Goal: Information Seeking & Learning: Learn about a topic

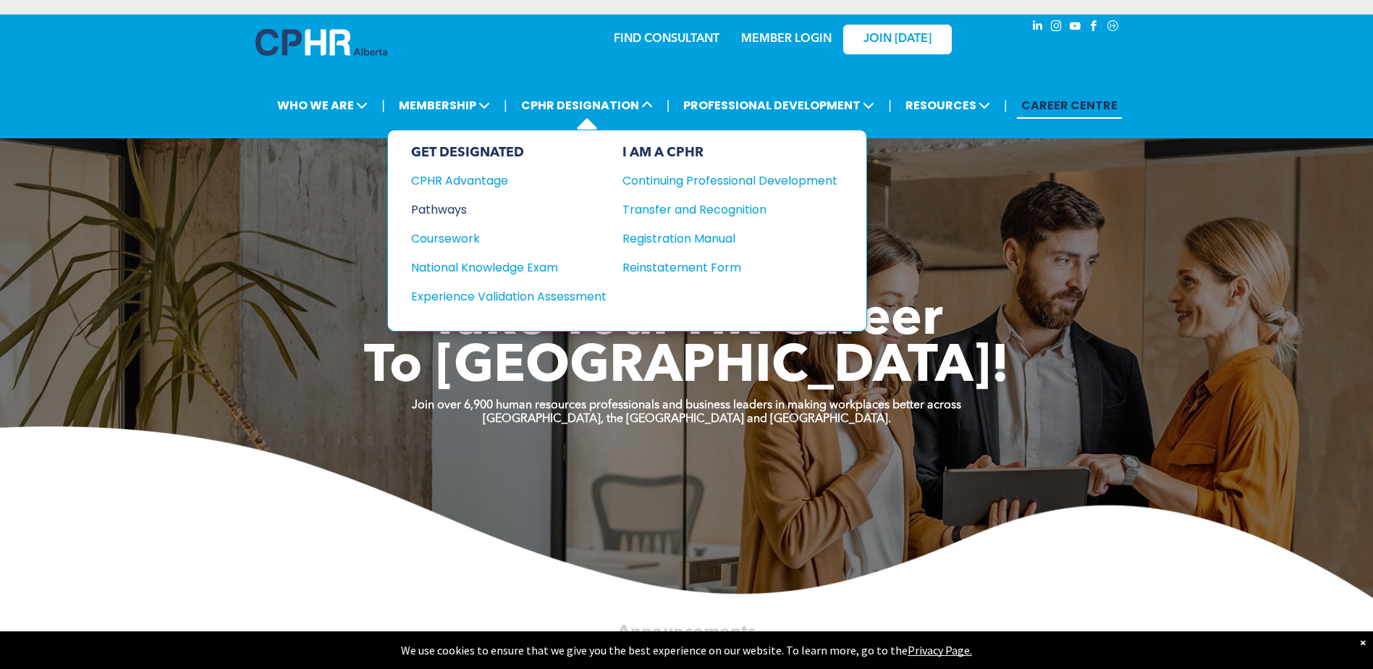
click at [442, 208] on div "Pathways" at bounding box center [499, 210] width 176 height 18
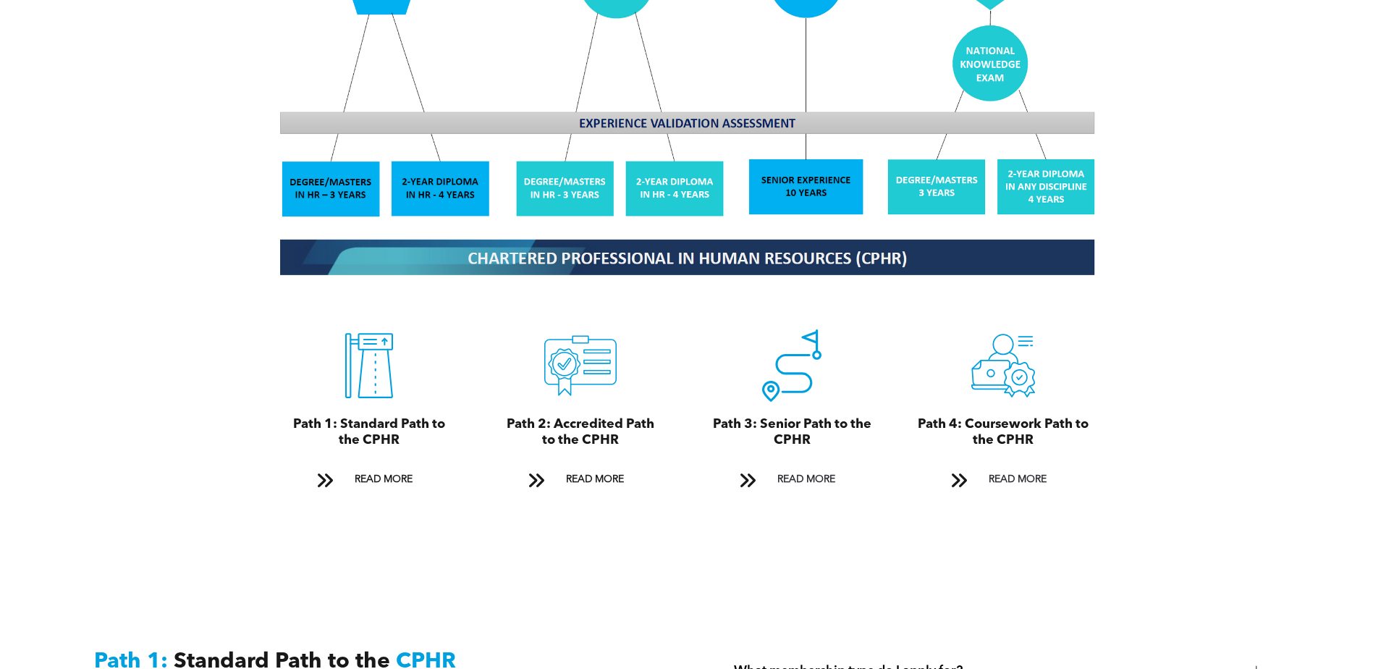
scroll to position [1592, 0]
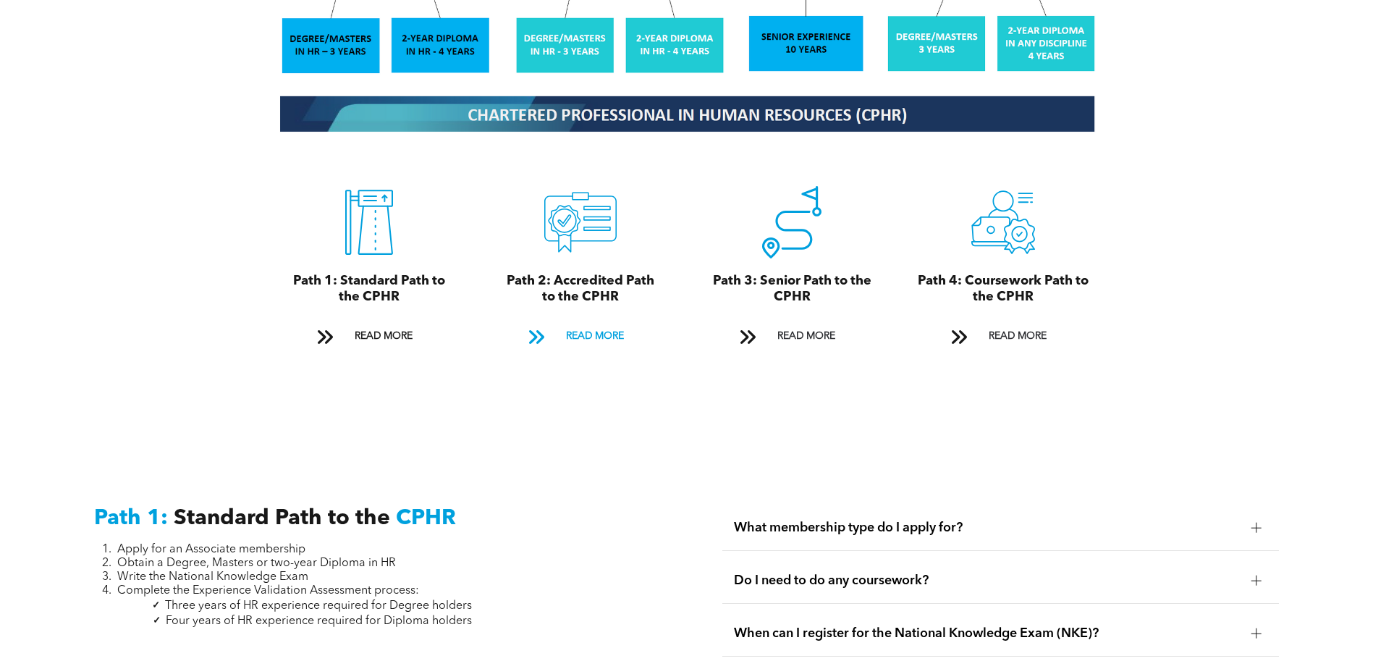
click at [612, 323] on span "READ MORE" at bounding box center [595, 336] width 68 height 27
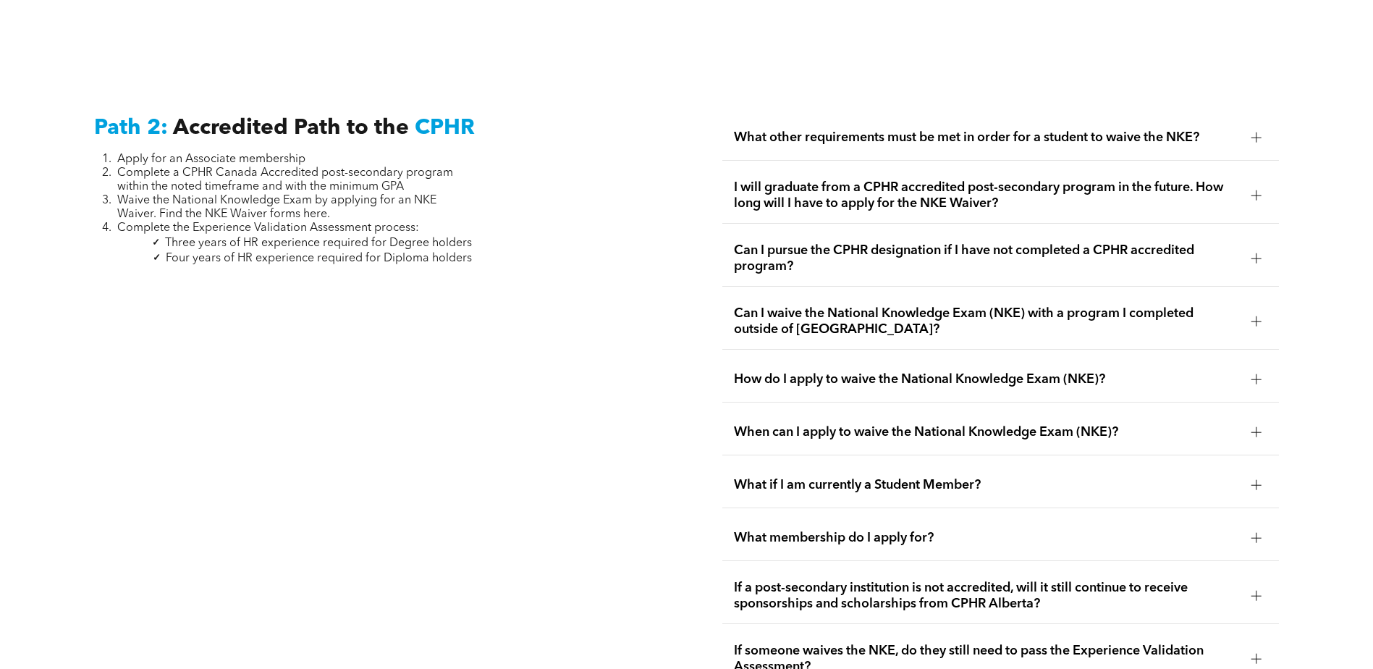
scroll to position [2365, 0]
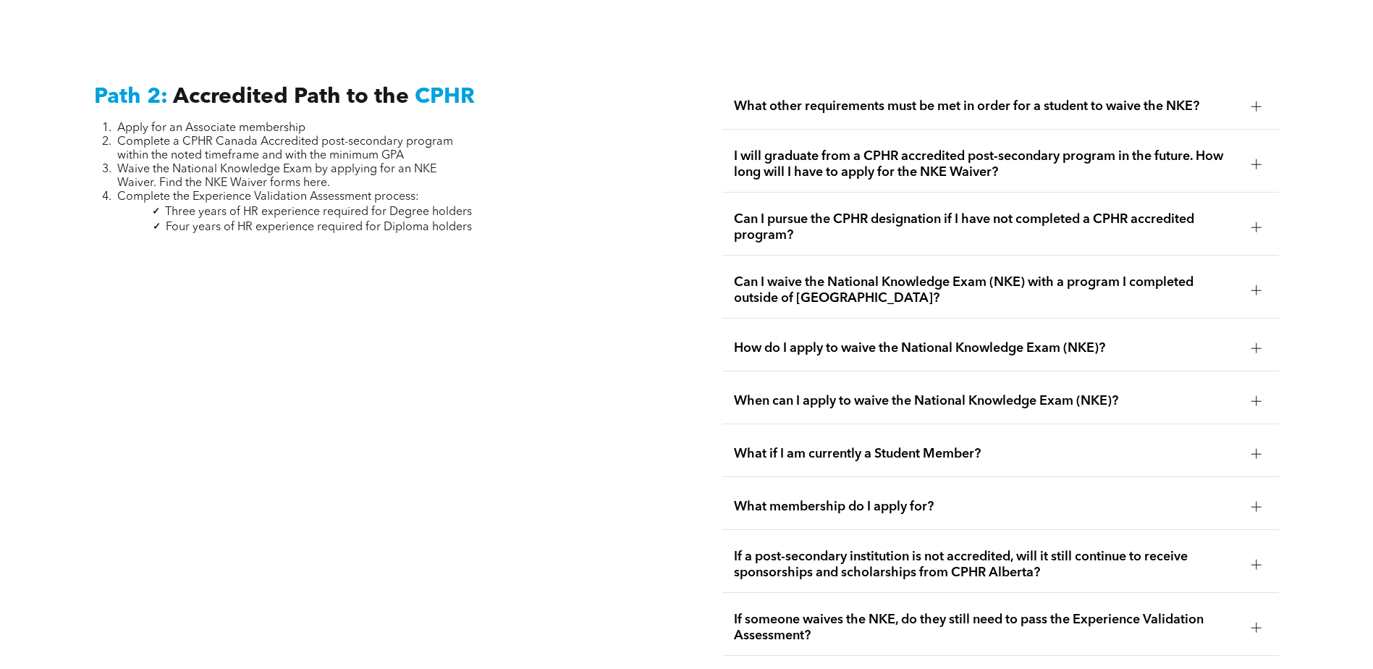
click at [813, 211] on span "Can I pursue the CPHR designation if I have not completed a CPHR accredited pro…" at bounding box center [987, 227] width 506 height 32
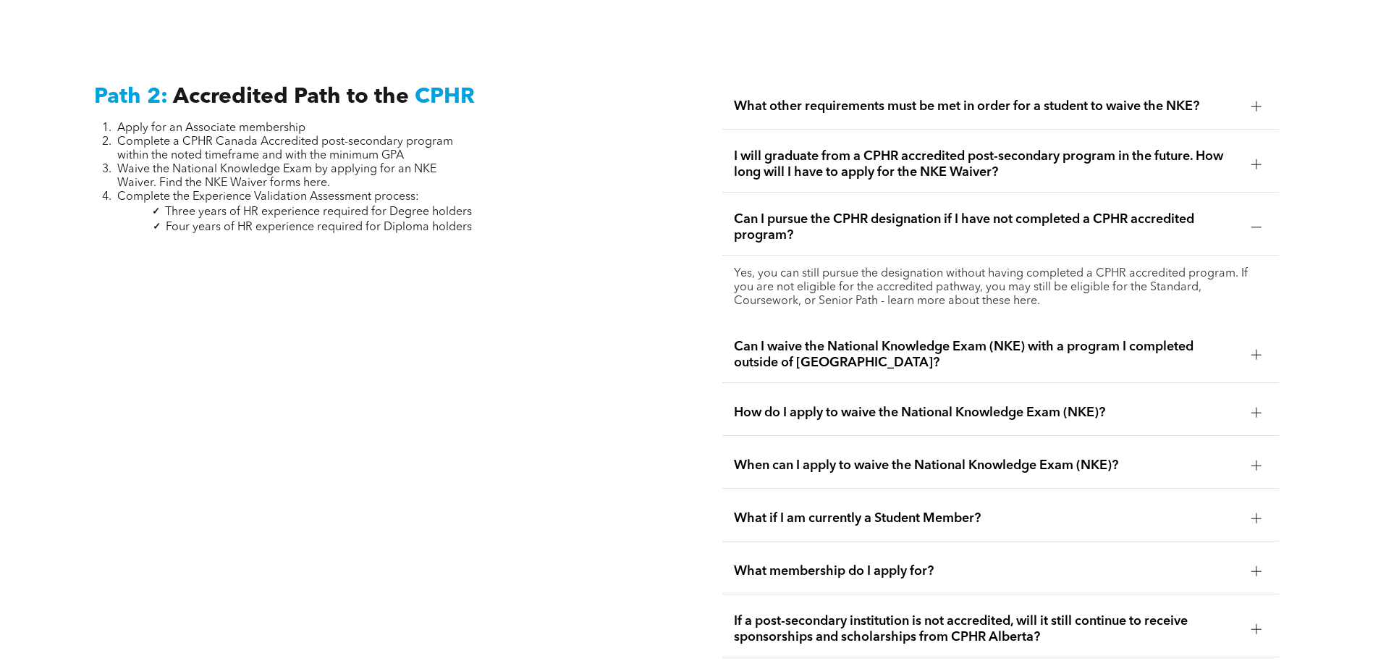
click at [813, 211] on span "Can I pursue the CPHR designation if I have not completed a CPHR accredited pro…" at bounding box center [987, 227] width 506 height 32
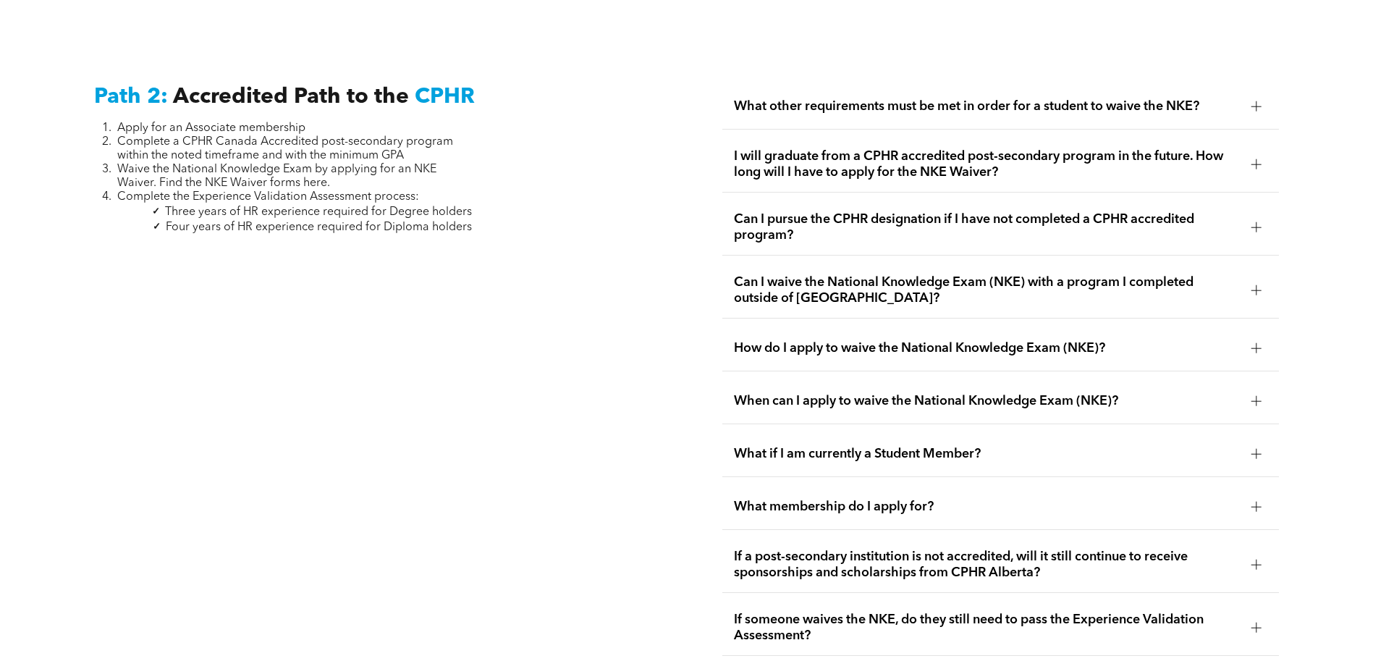
click at [786, 274] on span "Can I waive the National Knowledge Exam (NKE) with a program I completed outsid…" at bounding box center [987, 290] width 506 height 32
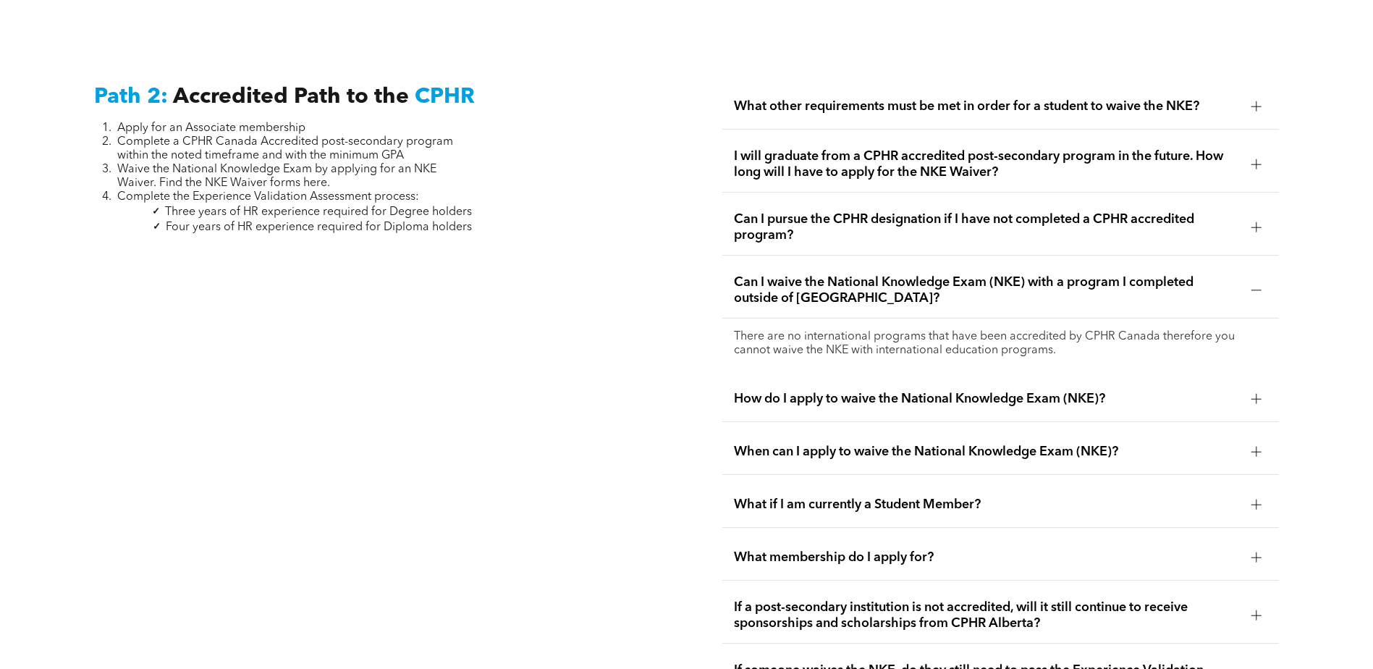
click at [785, 274] on span "Can I waive the National Knowledge Exam (NKE) with a program I completed outsid…" at bounding box center [987, 290] width 506 height 32
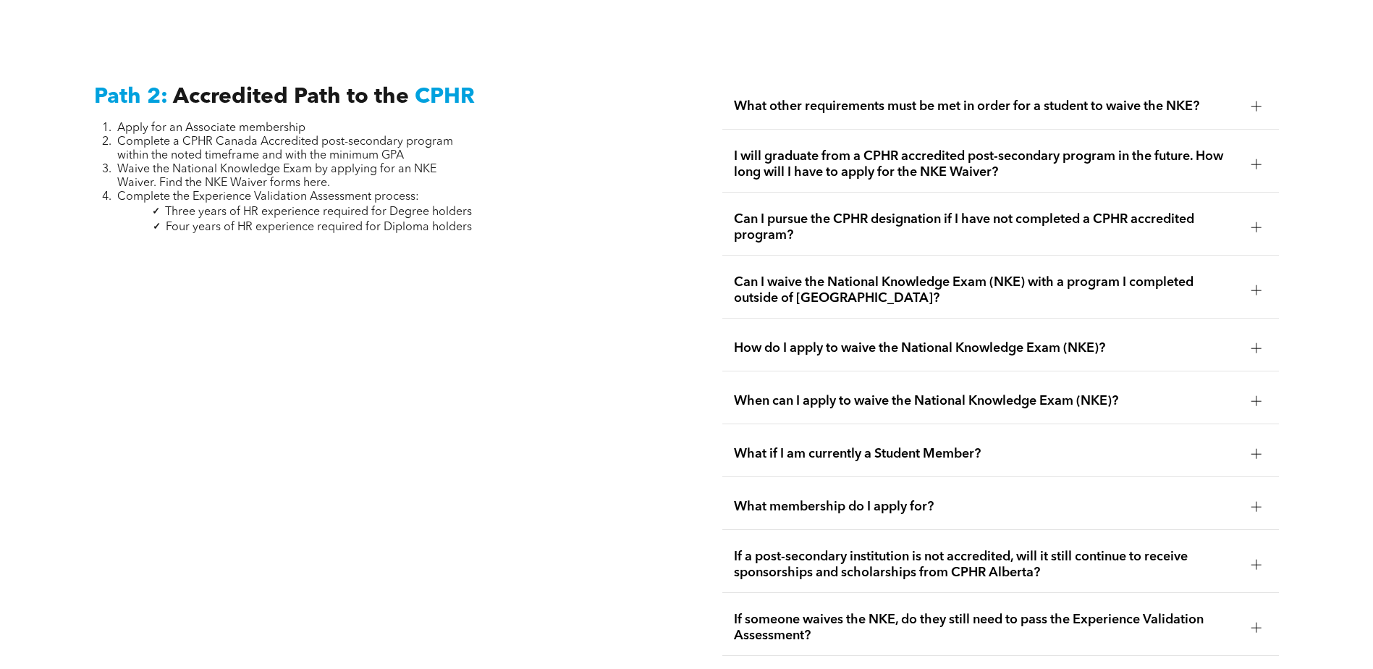
click at [835, 84] on div "What other requirements must be met in order for a student to waive the NKE?" at bounding box center [1000, 107] width 557 height 46
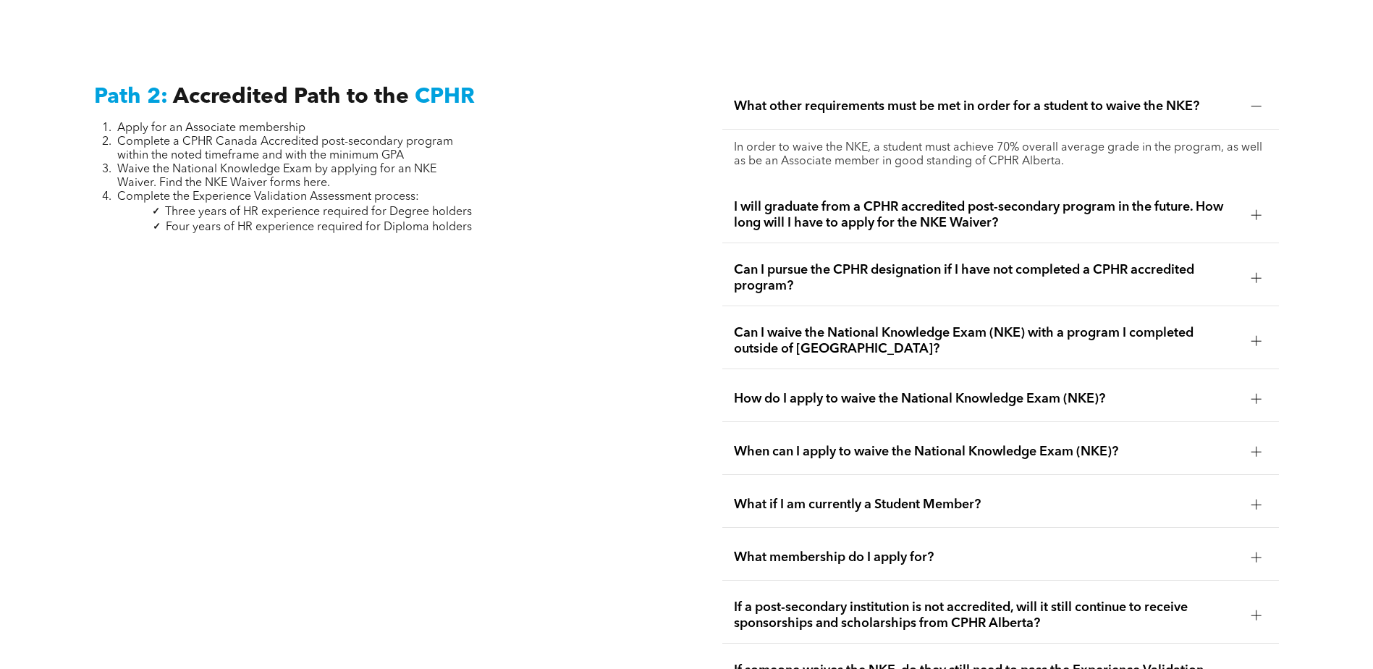
click at [827, 98] on span "What other requirements must be met in order for a student to waive the NKE?" at bounding box center [987, 106] width 506 height 16
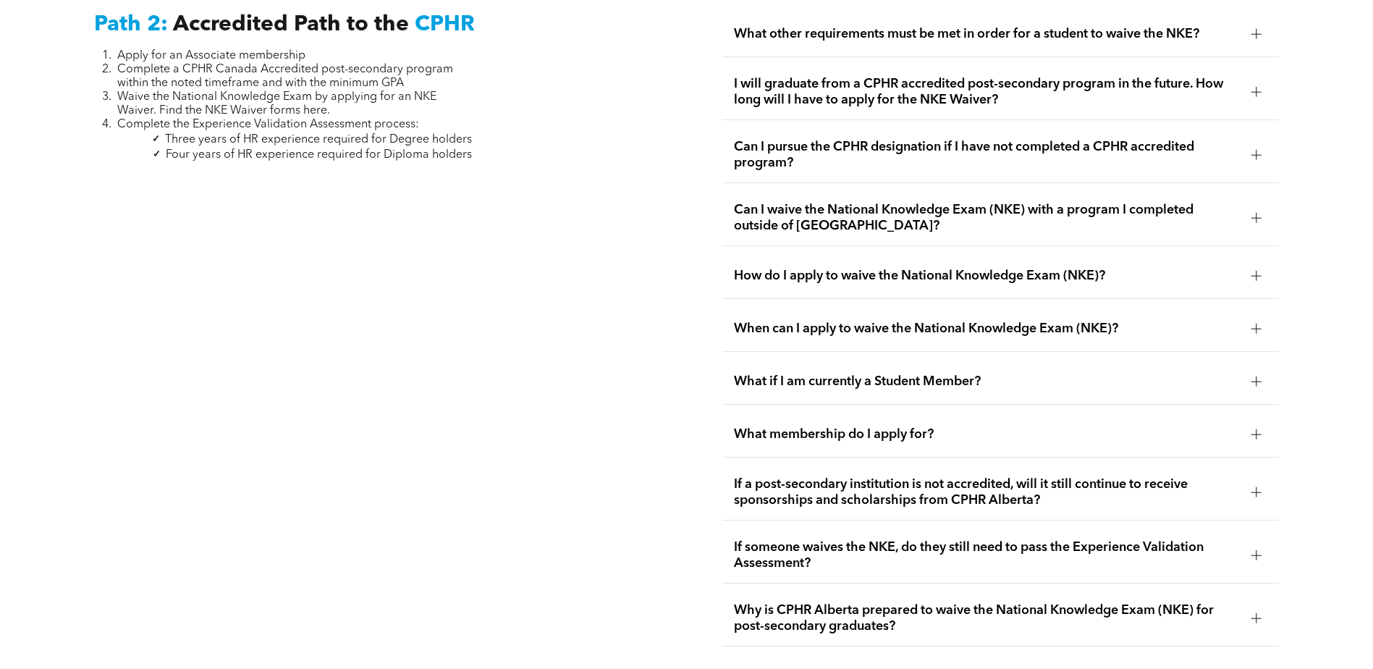
scroll to position [2510, 0]
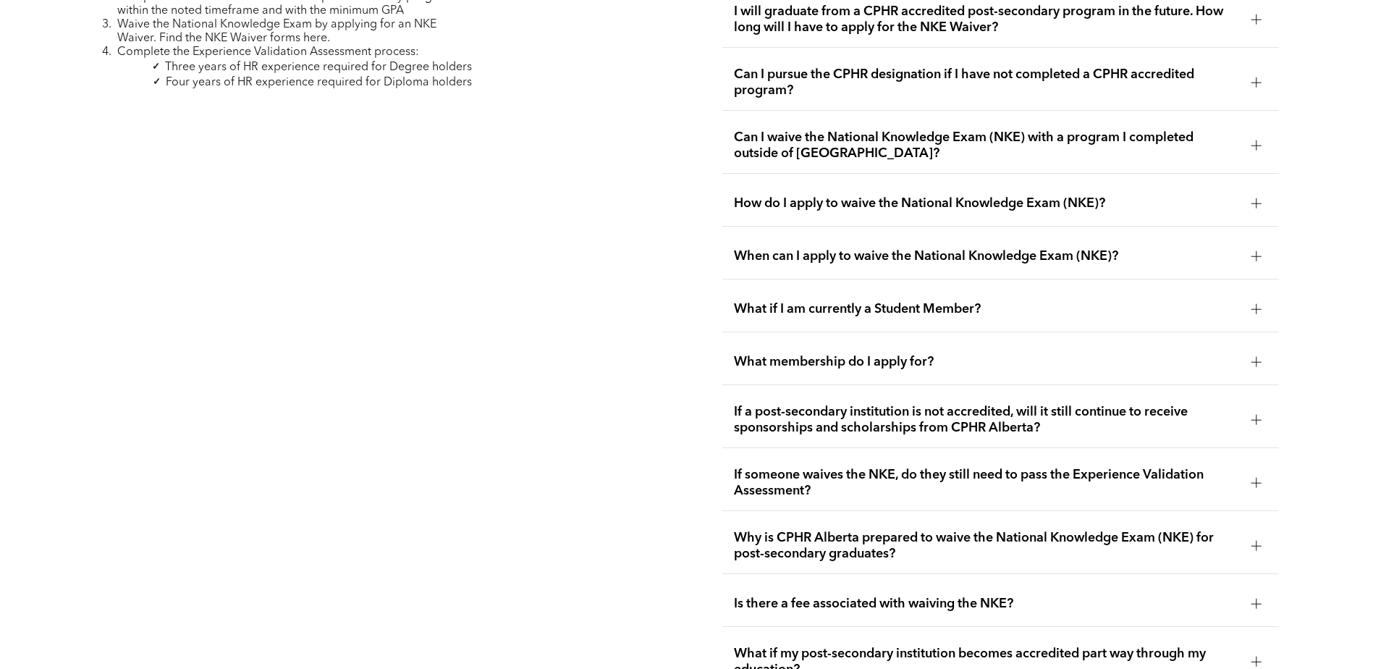
click at [850, 404] on span "If a post-secondary institution is not accredited, will it still continue to re…" at bounding box center [987, 420] width 506 height 32
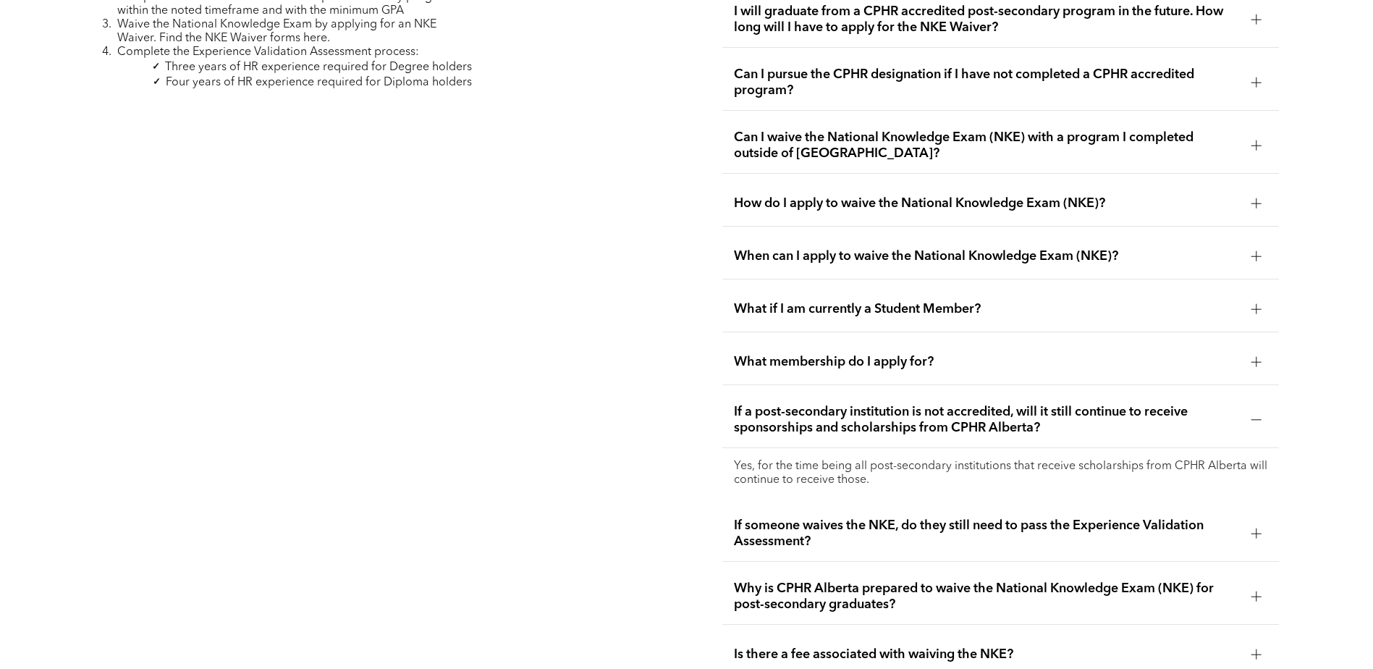
click at [850, 404] on span "If a post-secondary institution is not accredited, will it still continue to re…" at bounding box center [987, 420] width 506 height 32
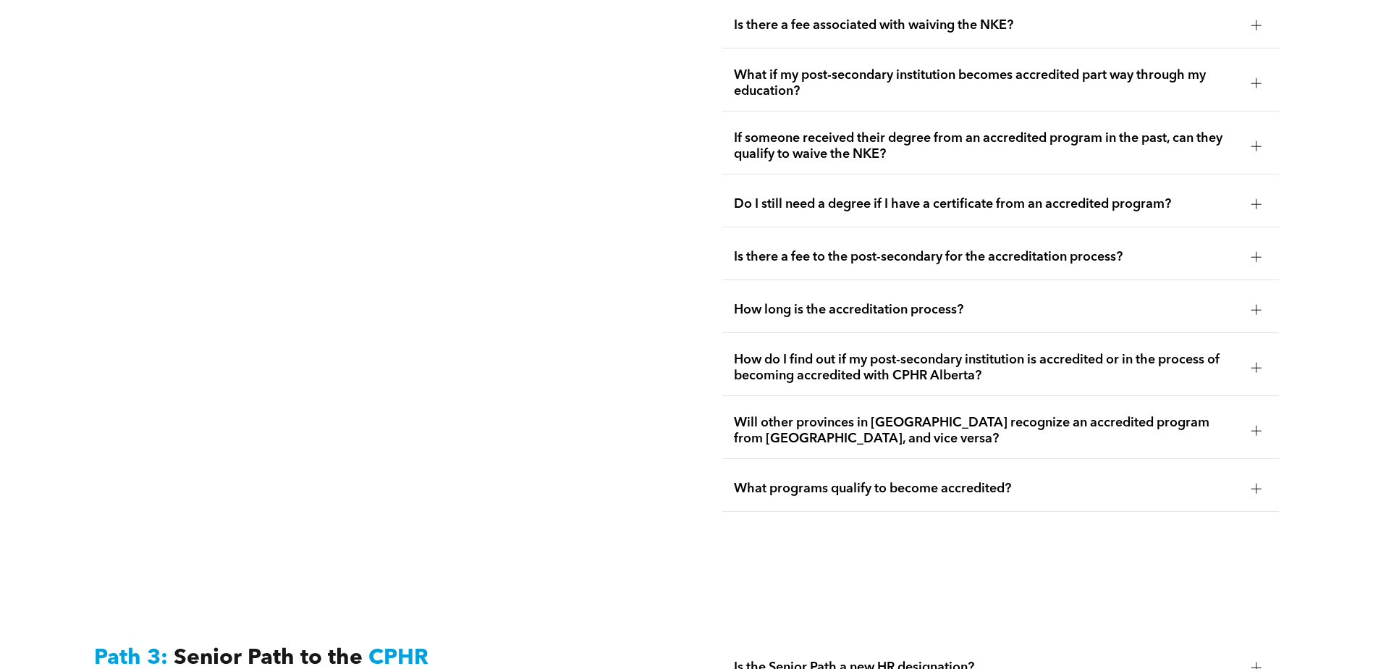
scroll to position [3089, 0]
click at [742, 351] on span "How do I find out if my post-secondary institution is accredited or in the proc…" at bounding box center [987, 367] width 506 height 32
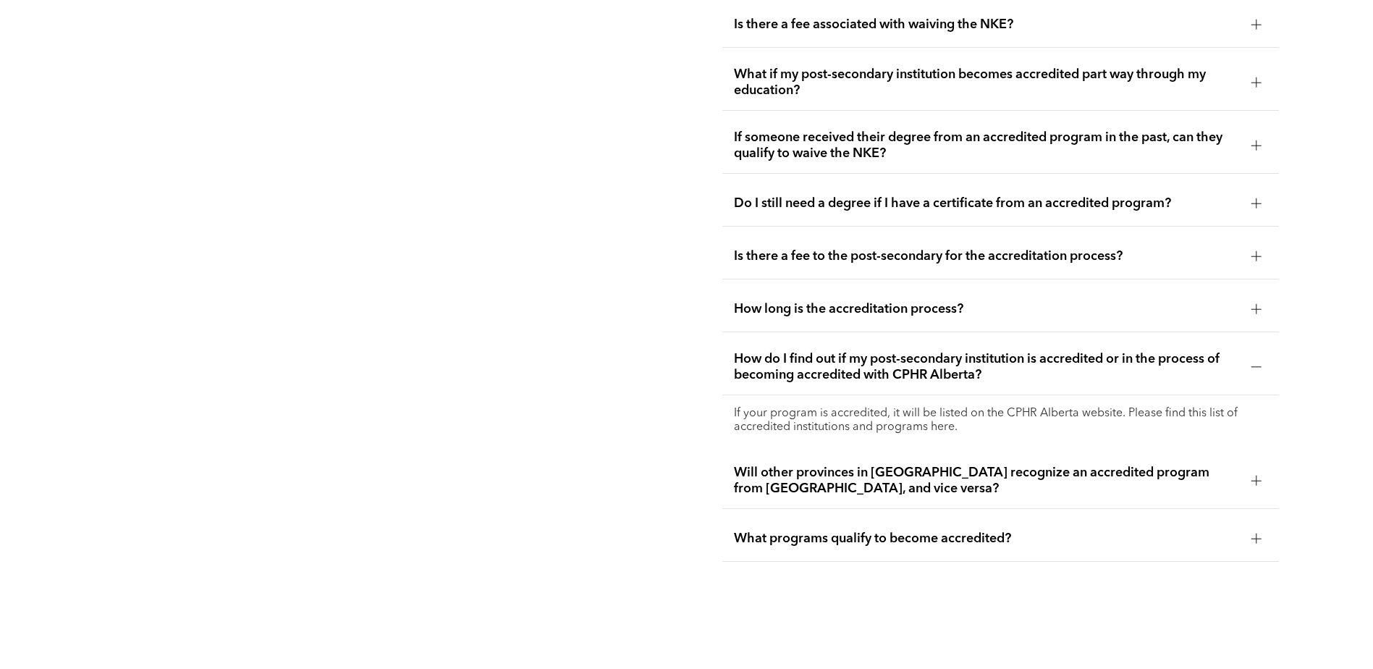
click at [946, 407] on p "If your program is accredited, it will be listed on the CPHR Alberta website. P…" at bounding box center [1000, 421] width 533 height 28
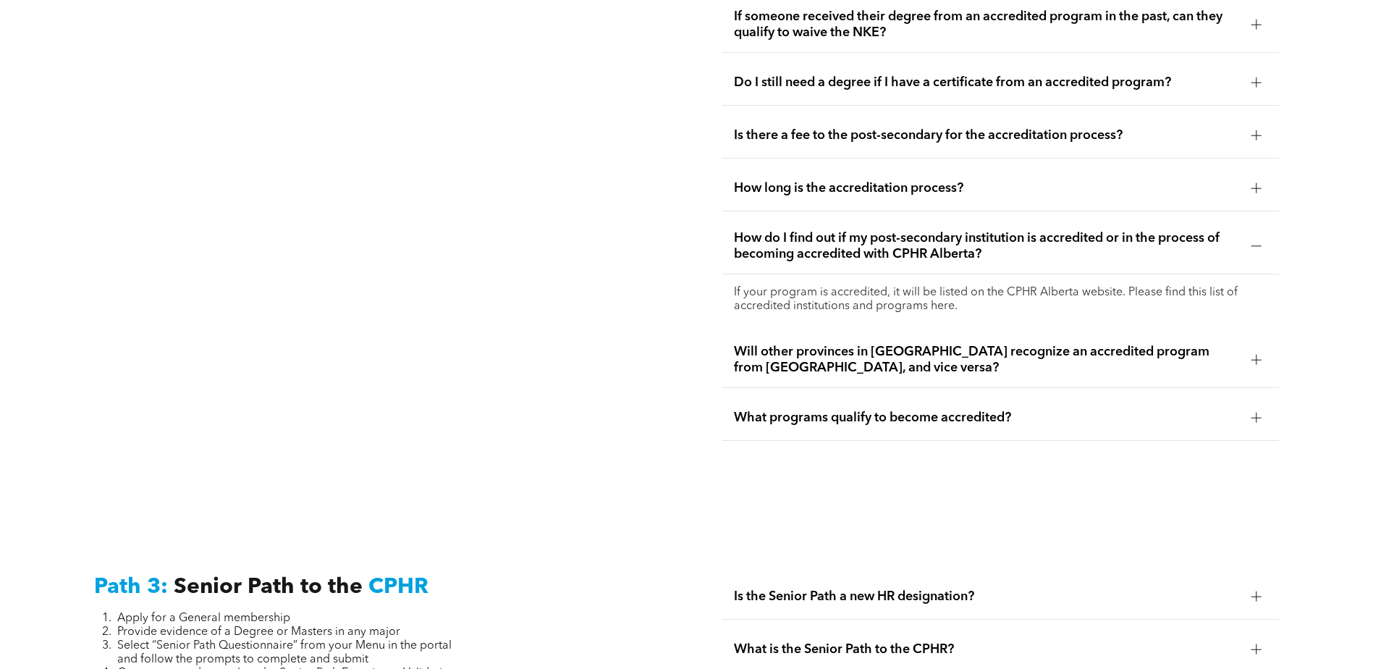
scroll to position [3161, 0]
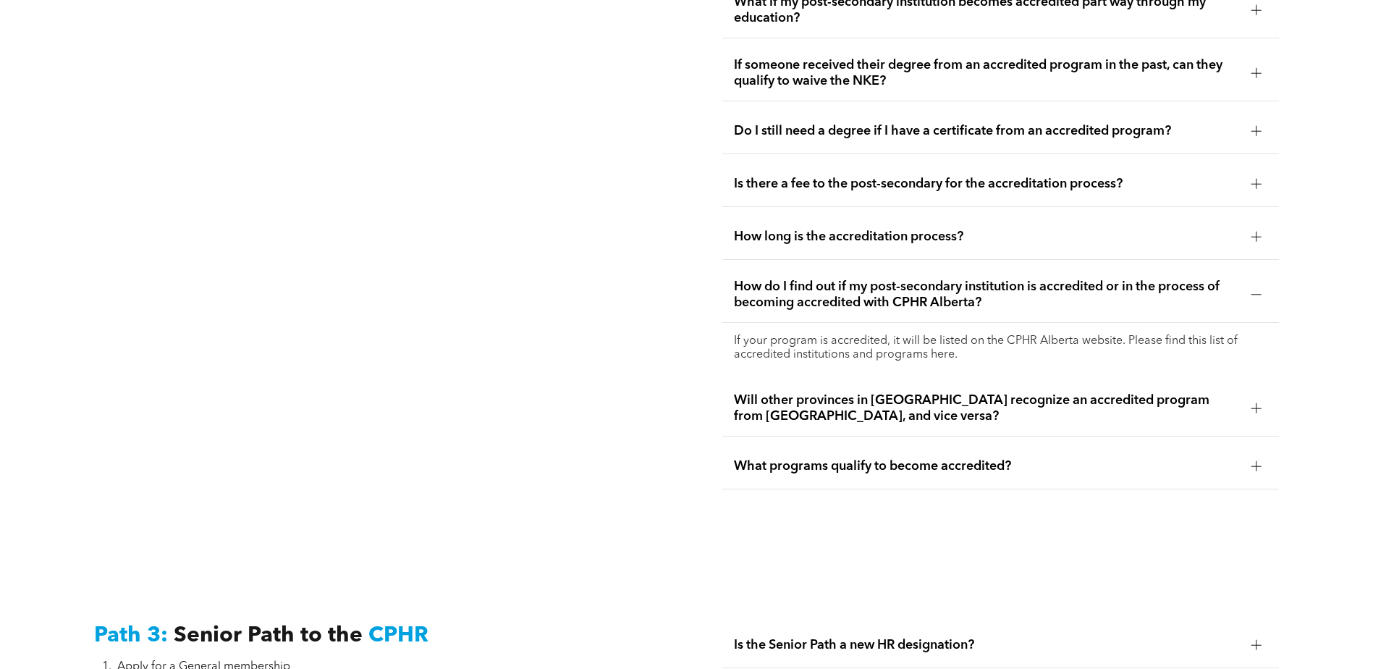
click at [927, 392] on span "Will other provinces in [GEOGRAPHIC_DATA] recognize an accredited program from …" at bounding box center [987, 408] width 506 height 32
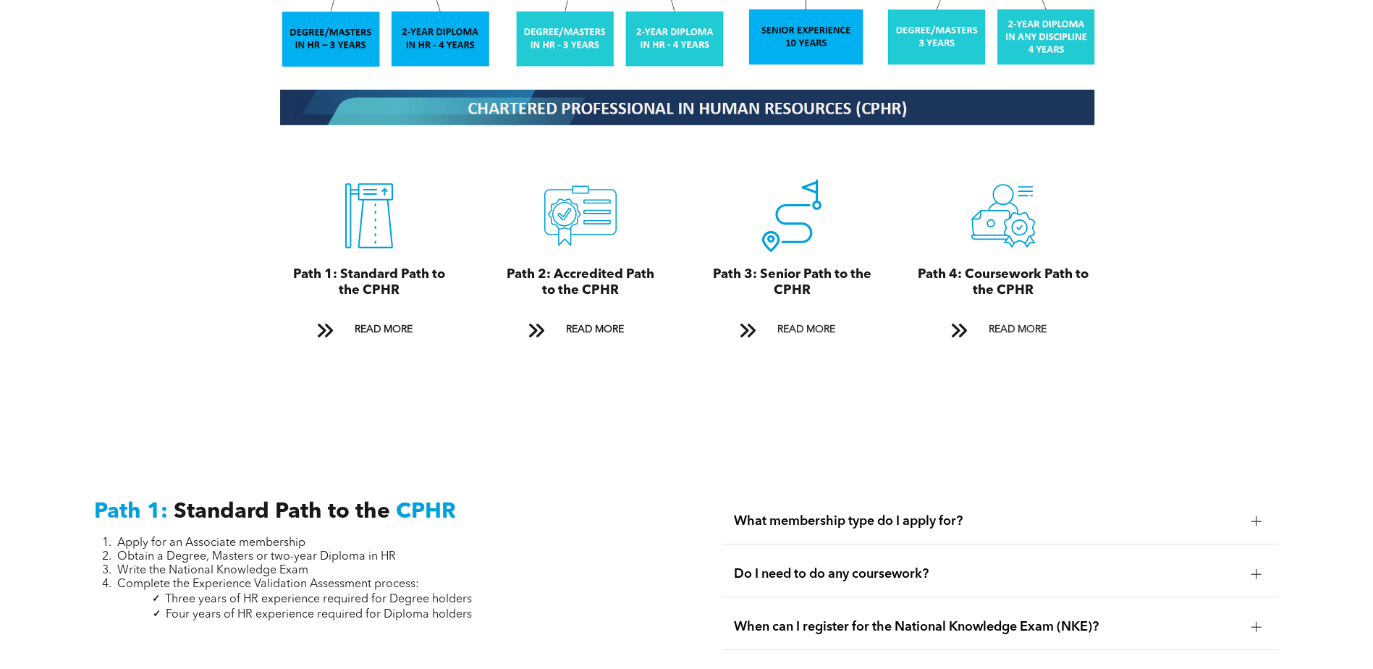
scroll to position [0, 0]
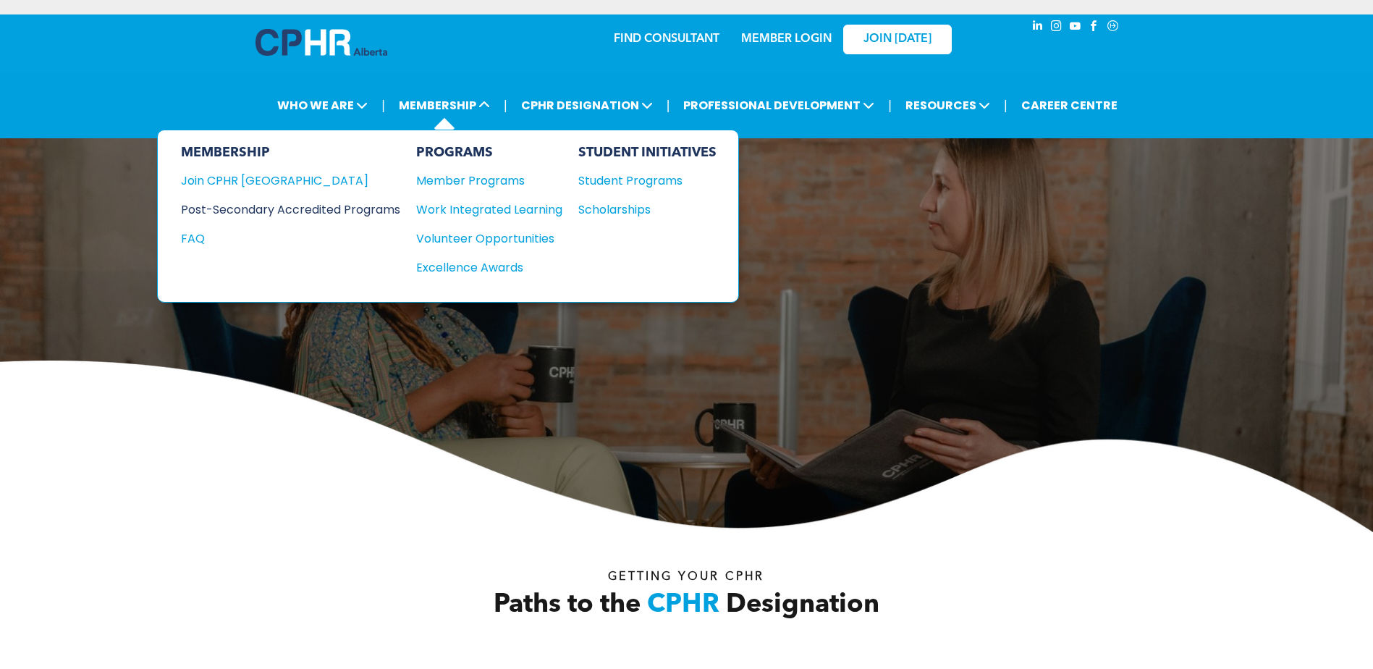
click at [341, 208] on div "Post-Secondary Accredited Programs" at bounding box center [280, 210] width 198 height 18
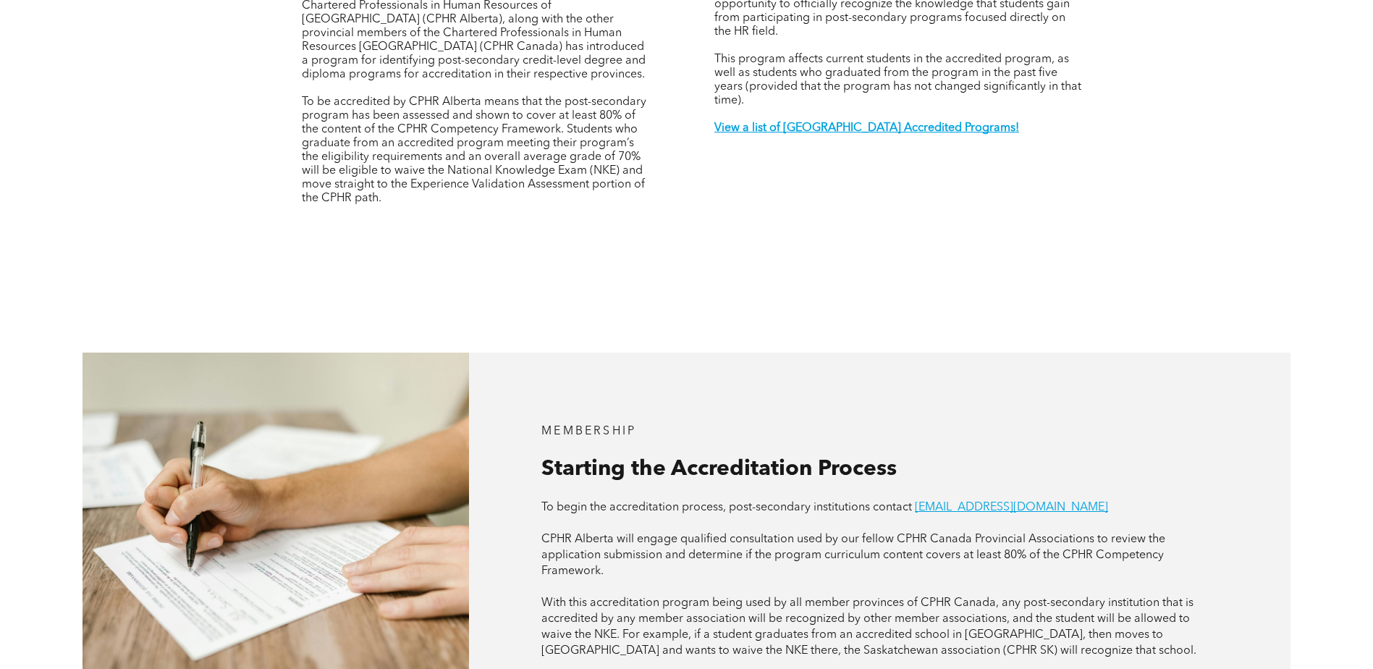
scroll to position [651, 0]
click at [840, 122] on strong "View a list of [GEOGRAPHIC_DATA] Accredited Programs!" at bounding box center [866, 128] width 305 height 12
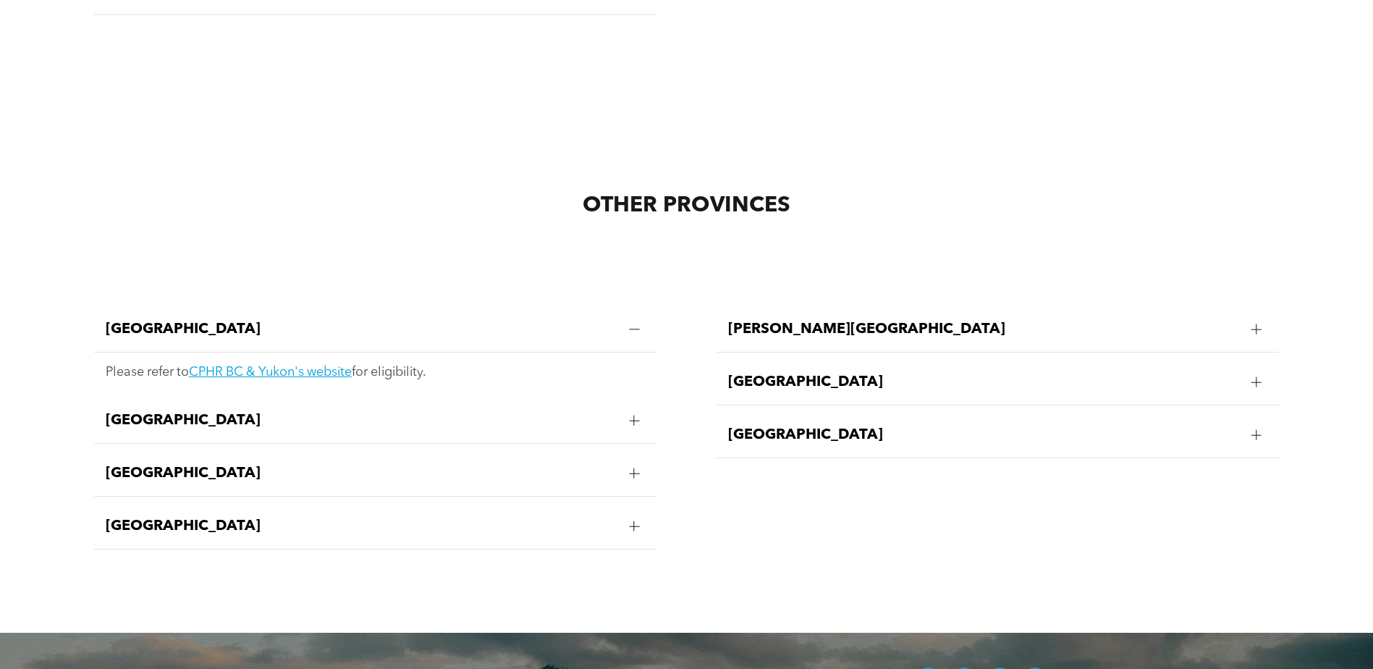
scroll to position [2928, 0]
